Goal: Find specific page/section

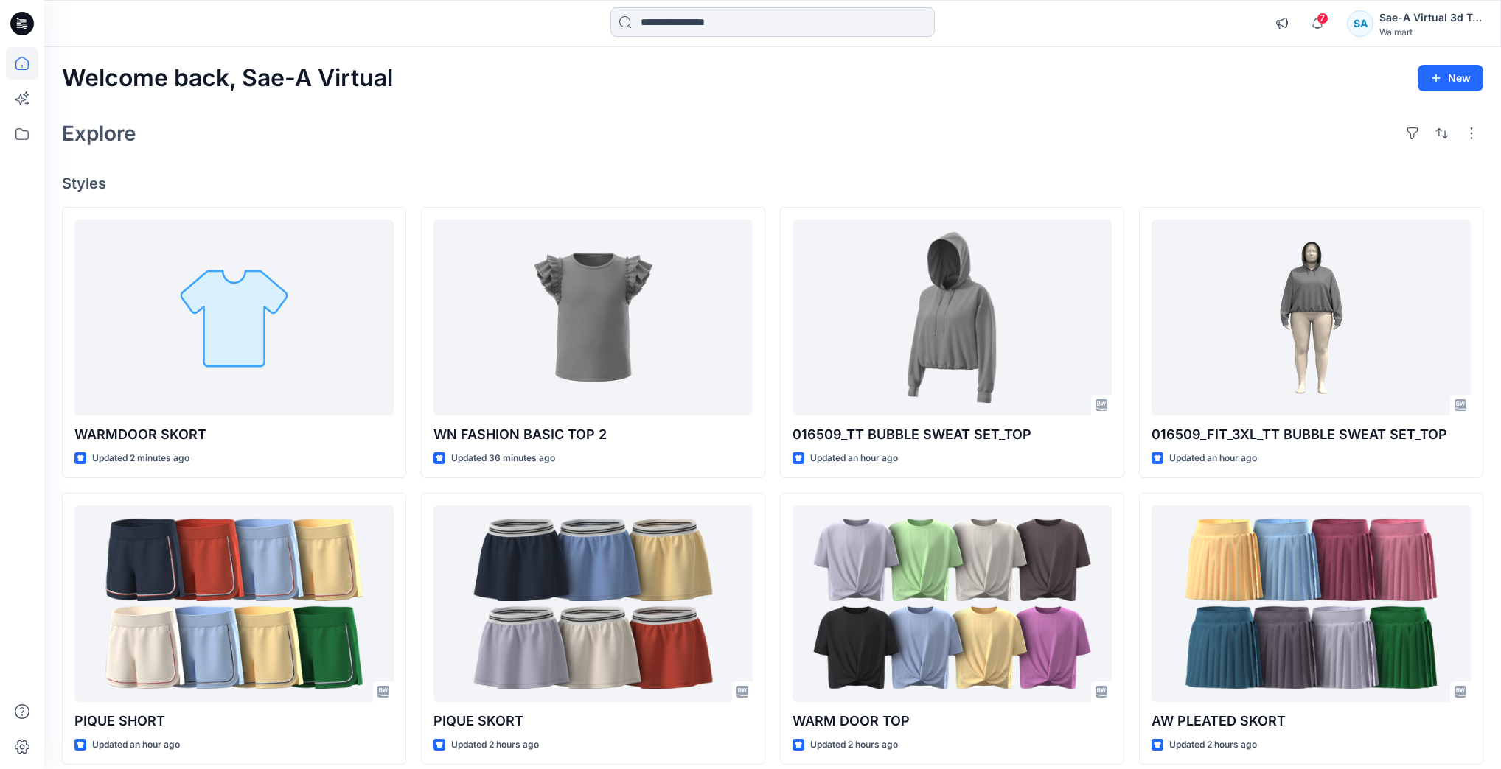
click at [708, 27] on input at bounding box center [772, 21] width 324 height 29
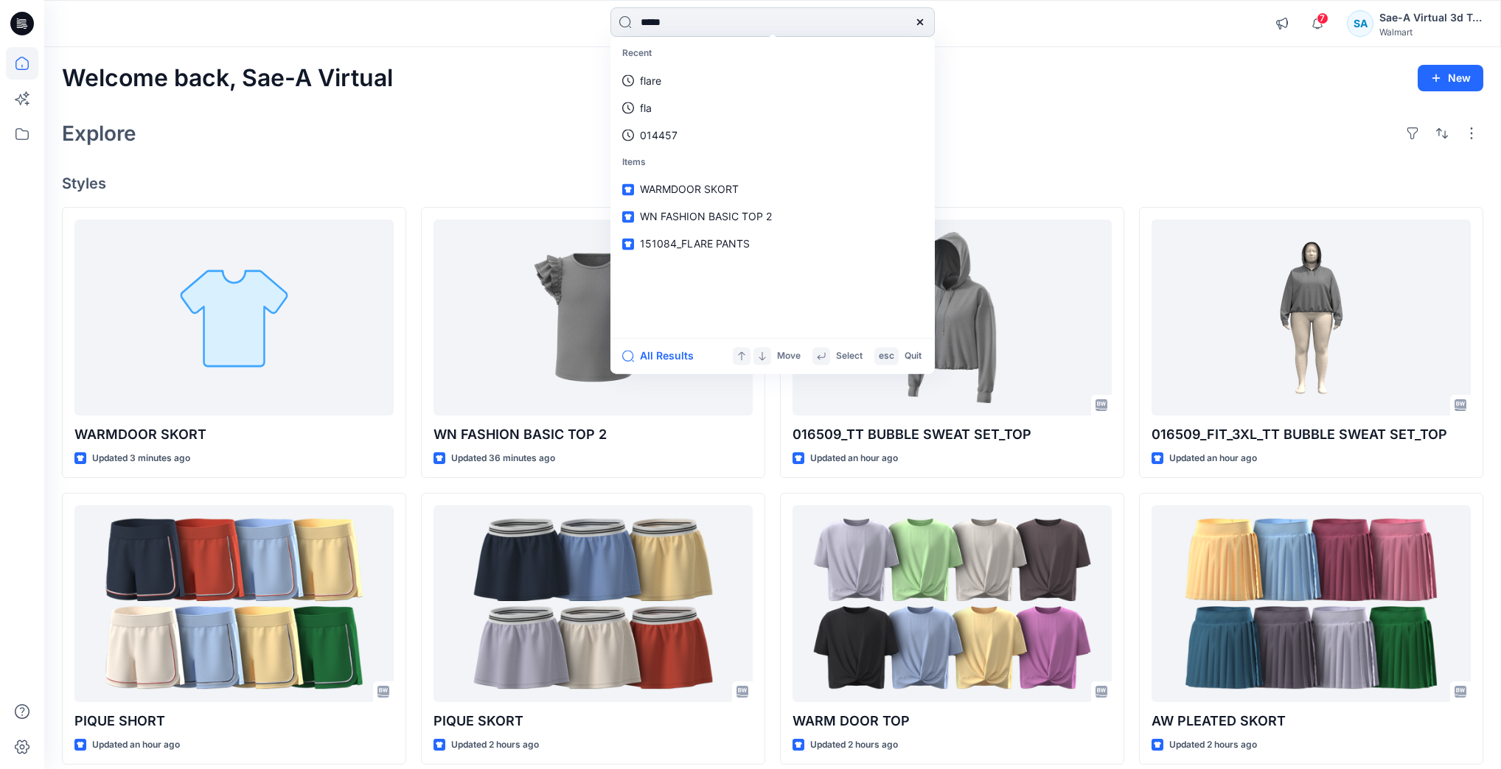
type input "******"
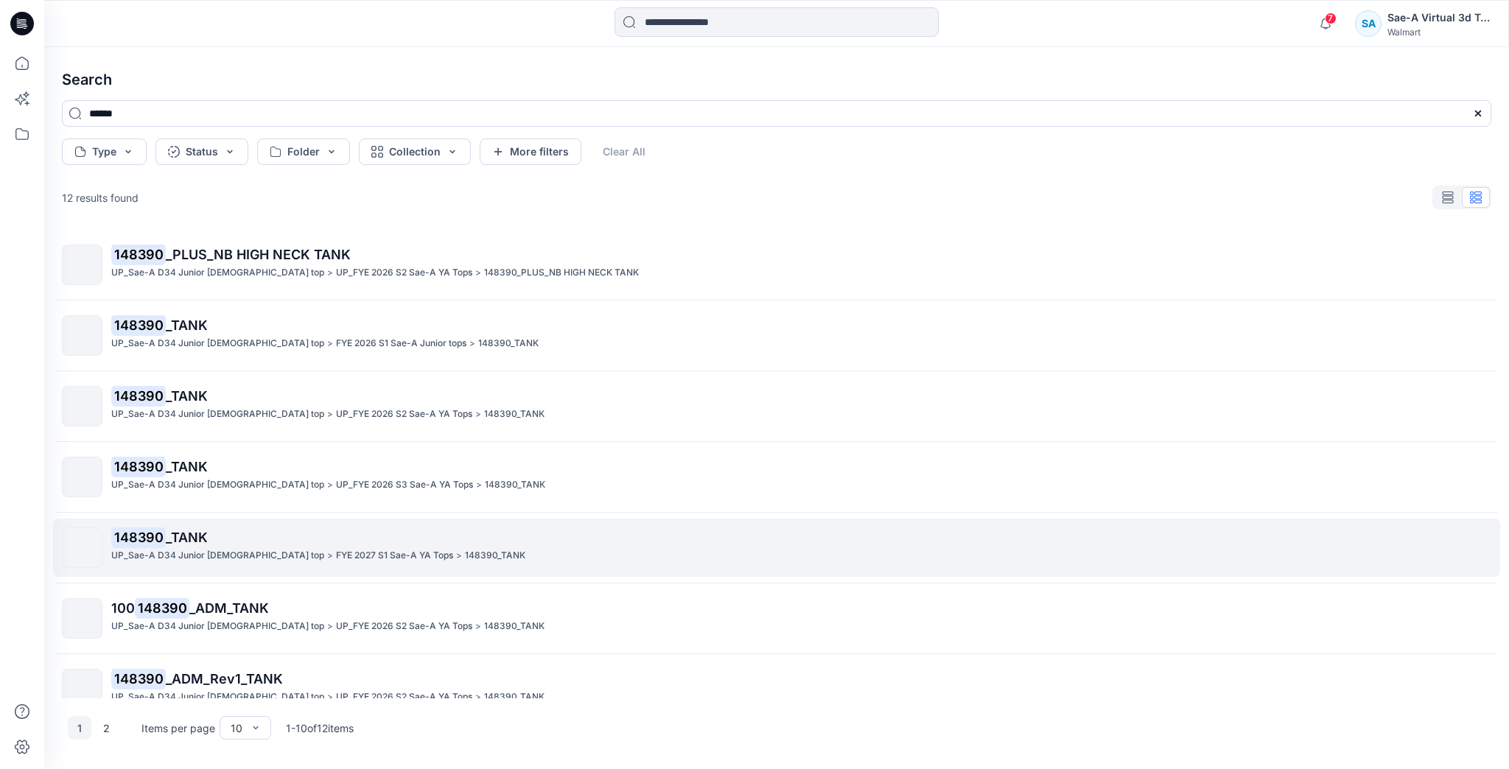
click at [407, 537] on p "148390 _TANK" at bounding box center [801, 538] width 1380 height 21
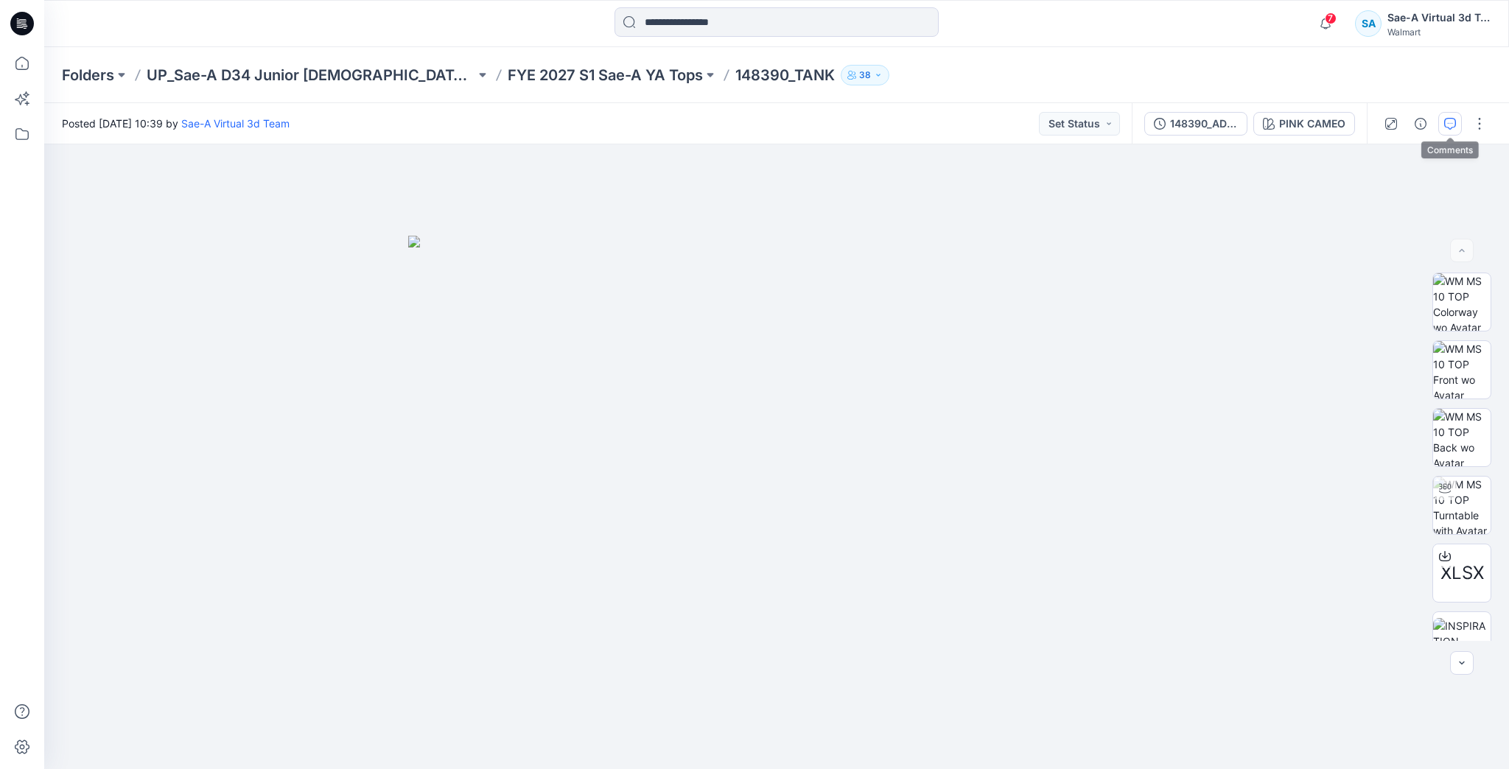
click at [1442, 117] on button "button" at bounding box center [1451, 124] width 24 height 24
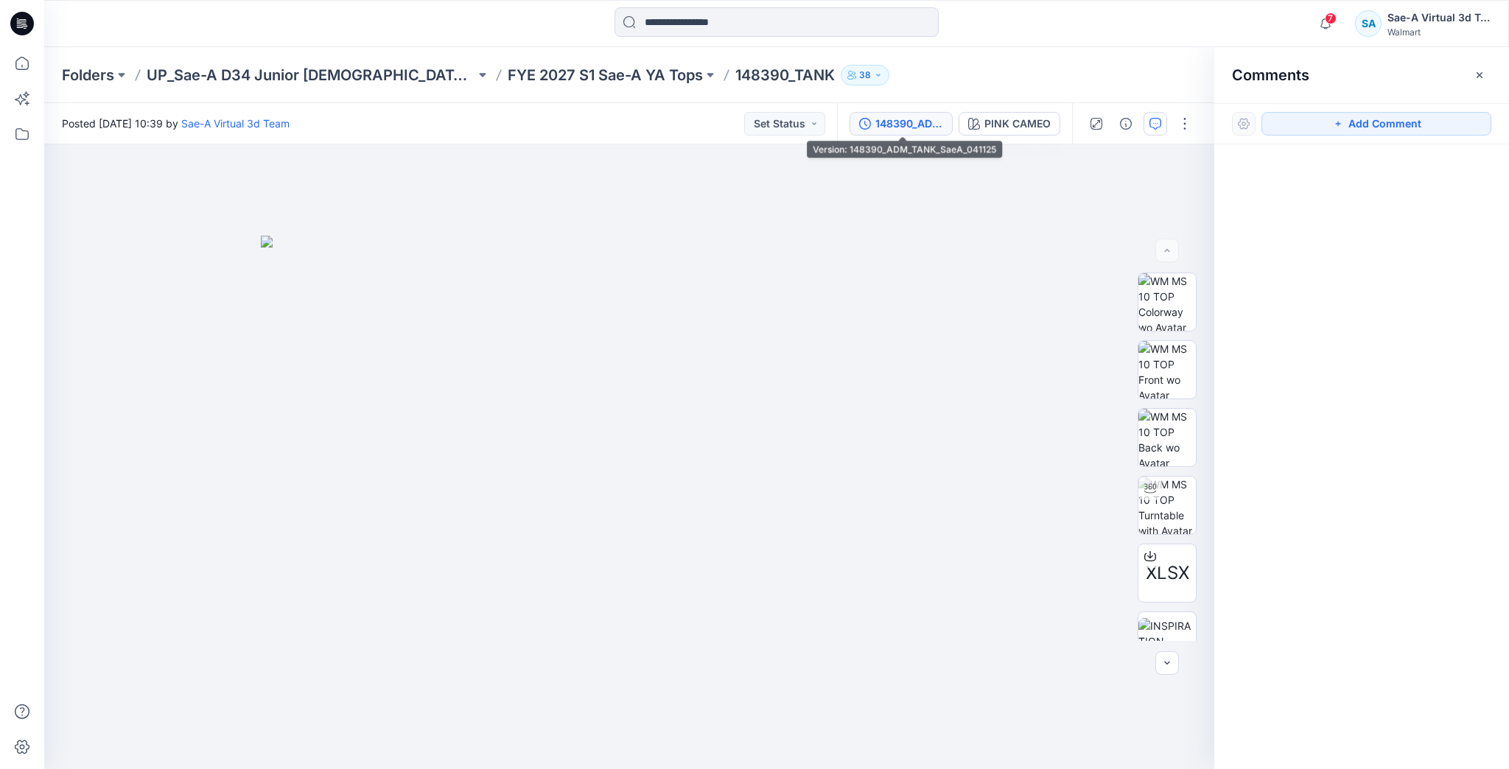
click at [922, 134] on button "148390_ADM_TANK_SaeA_041125" at bounding box center [901, 124] width 103 height 24
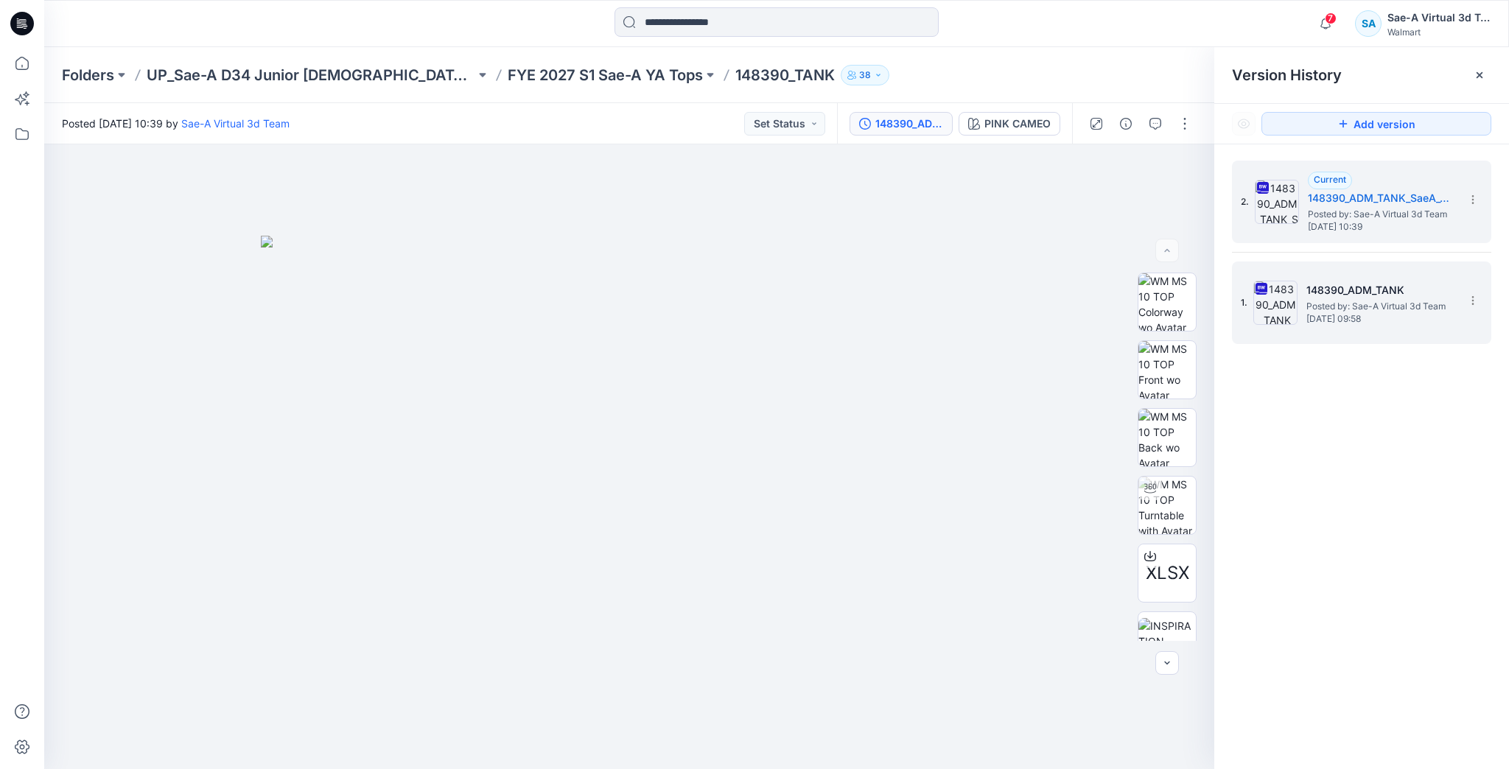
click at [1268, 292] on img at bounding box center [1276, 303] width 44 height 44
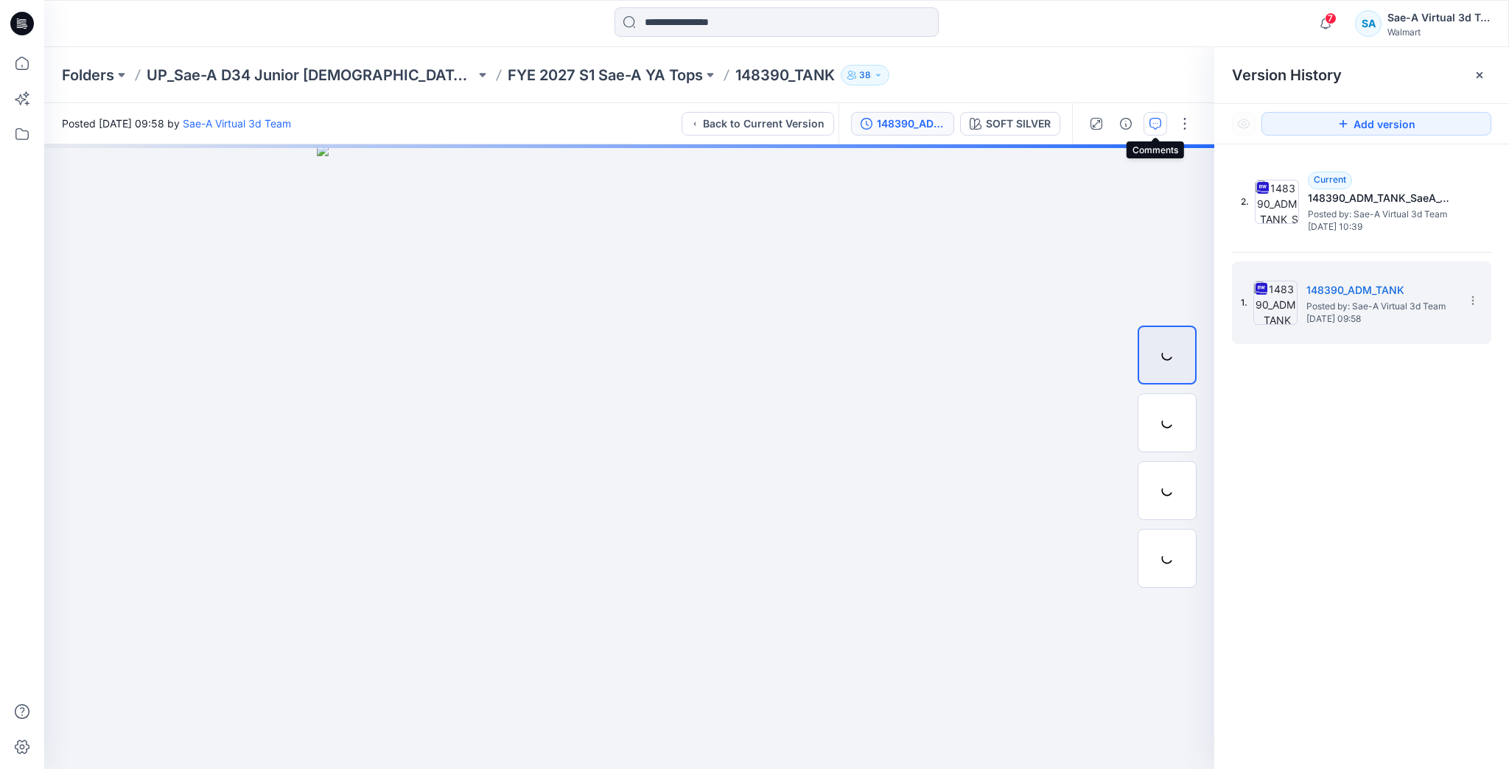
click at [1156, 126] on icon "button" at bounding box center [1156, 124] width 12 height 12
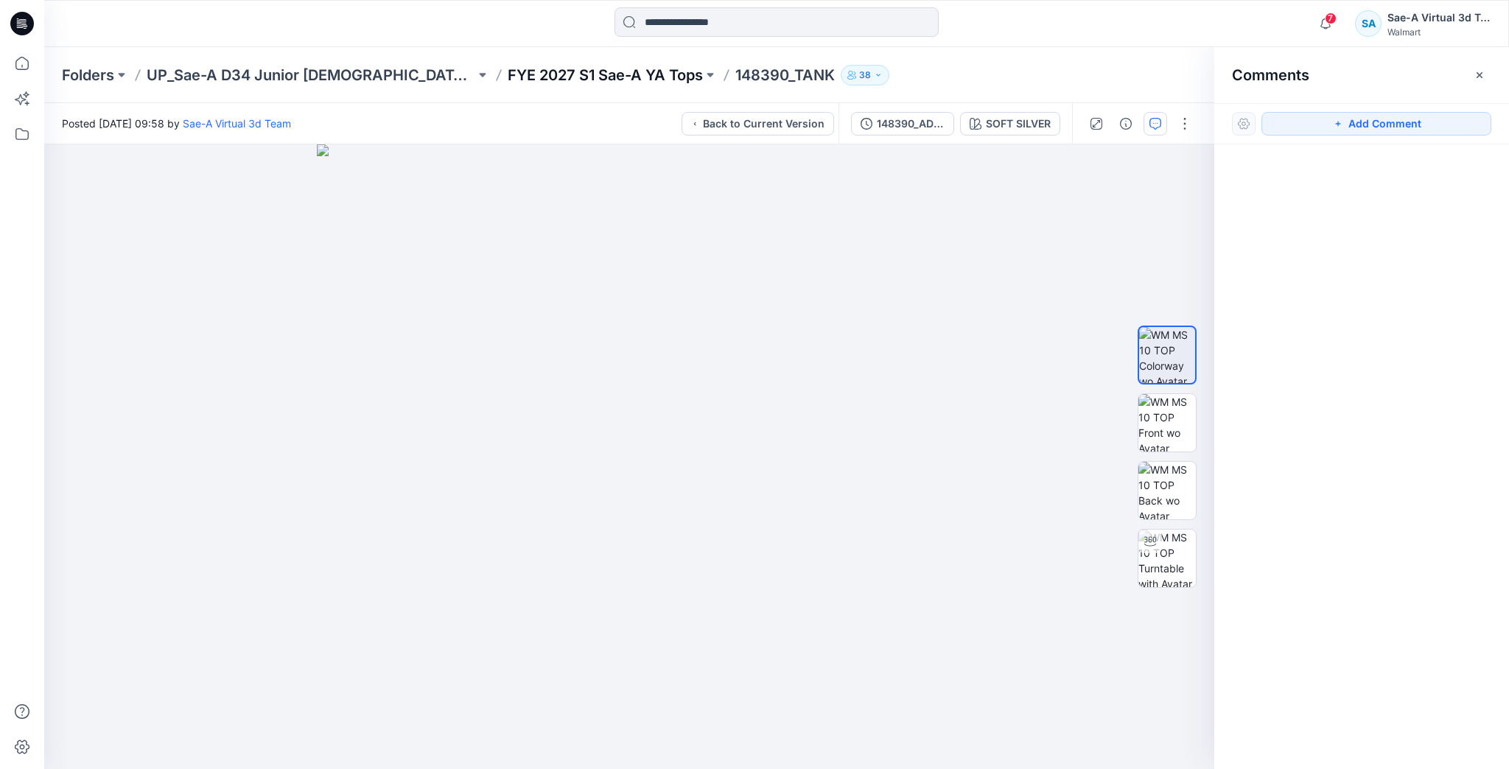
click at [525, 74] on p "FYE 2027 S1 Sae-A YA Tops" at bounding box center [605, 75] width 195 height 21
